Goal: Task Accomplishment & Management: Manage account settings

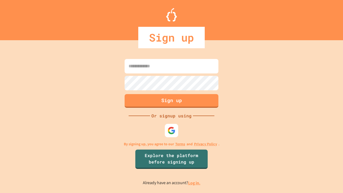
click at [195, 183] on link "Log in." at bounding box center [194, 183] width 12 height 6
